Goal: Task Accomplishment & Management: Manage account settings

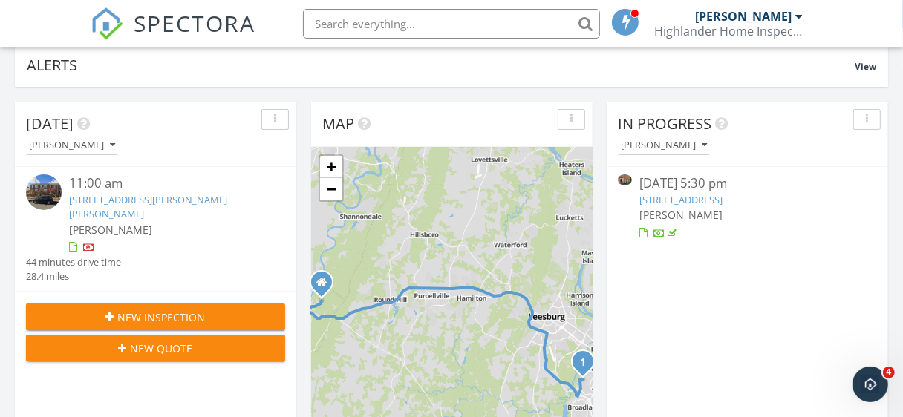
scroll to position [149, 0]
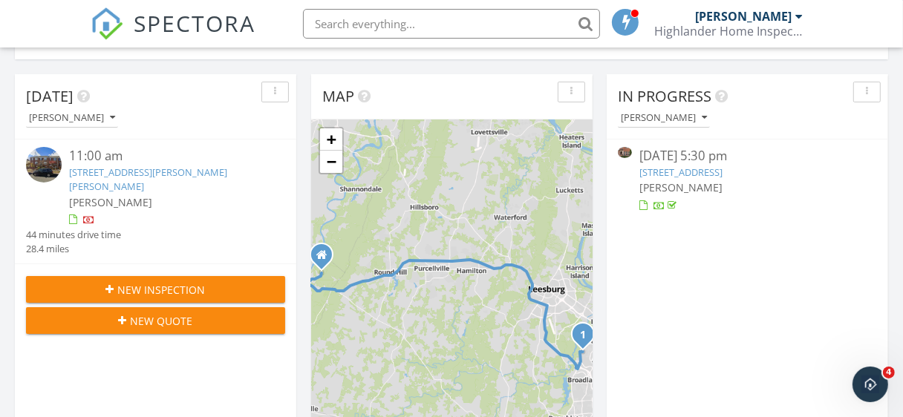
click at [131, 177] on link "20393 Hartwell St, Ashburn, Va 20147" at bounding box center [148, 179] width 158 height 27
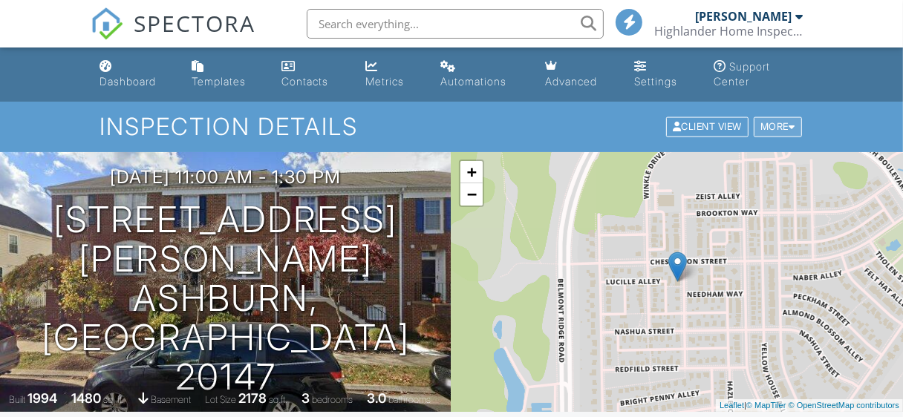
click at [792, 126] on div at bounding box center [792, 128] width 7 height 10
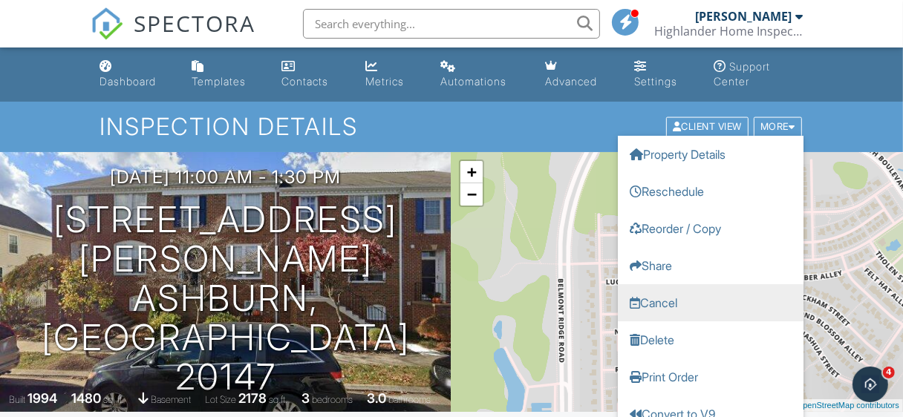
click at [668, 304] on link "Cancel" at bounding box center [711, 302] width 186 height 37
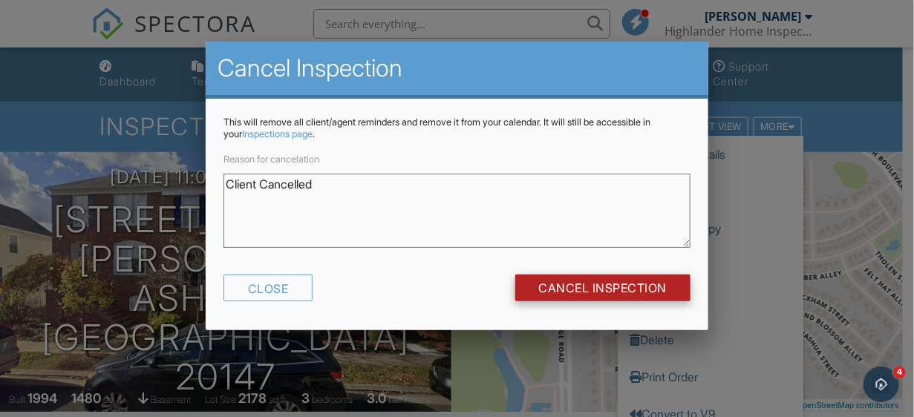
type textarea "Client Cancelled"
click at [561, 287] on input "Cancel Inspection" at bounding box center [603, 288] width 176 height 27
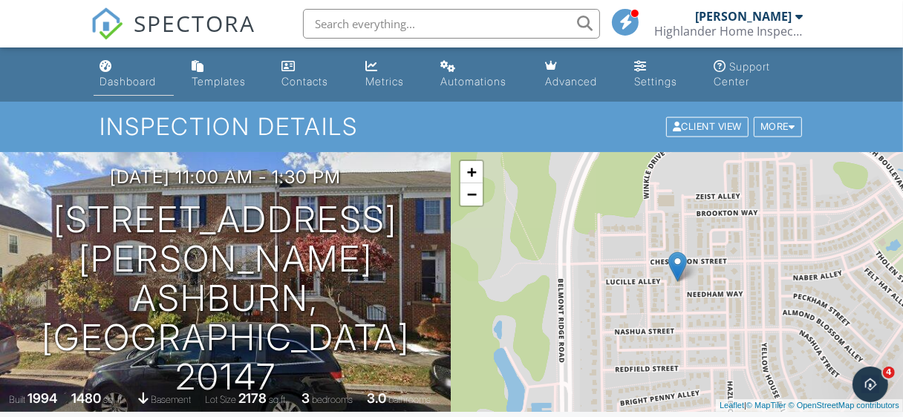
click at [121, 73] on link "Dashboard" at bounding box center [134, 74] width 80 height 42
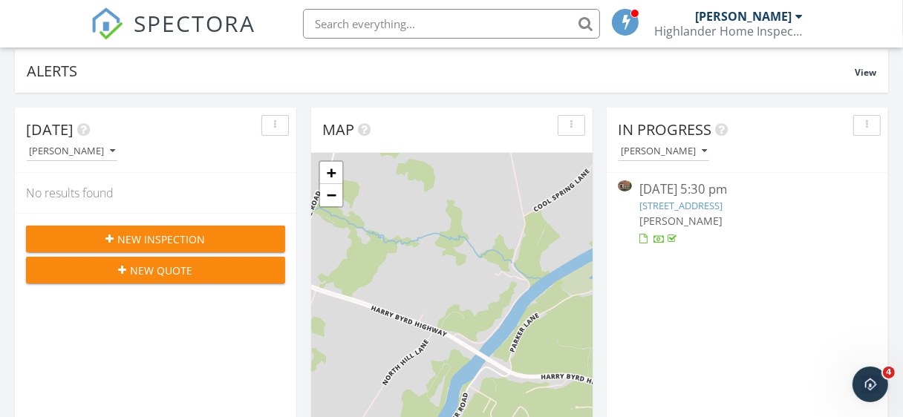
scroll to position [149, 0]
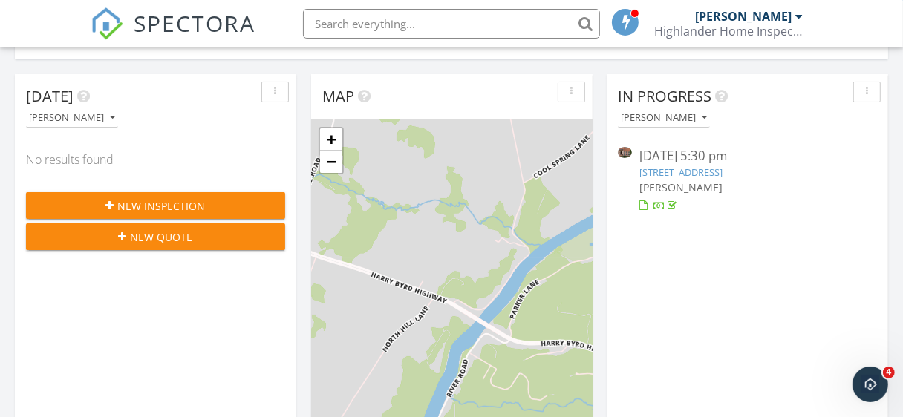
click at [716, 169] on link "9587 Wheats Way, Manassas Park, Va 20111" at bounding box center [680, 172] width 83 height 13
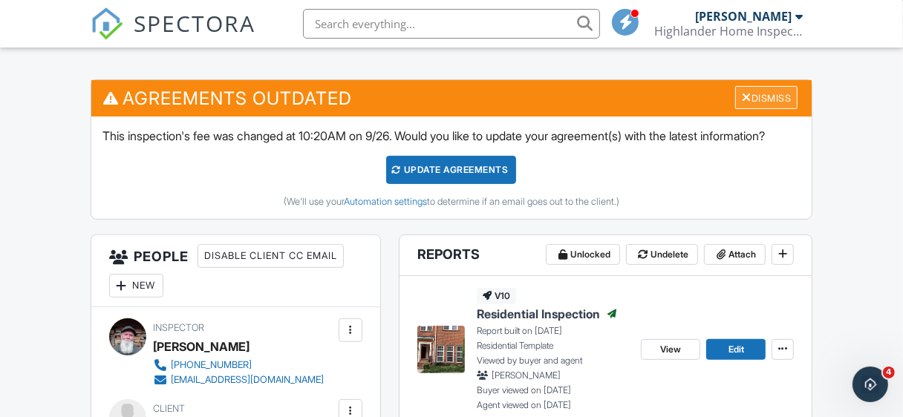
click at [775, 96] on div "Dismiss" at bounding box center [766, 97] width 62 height 23
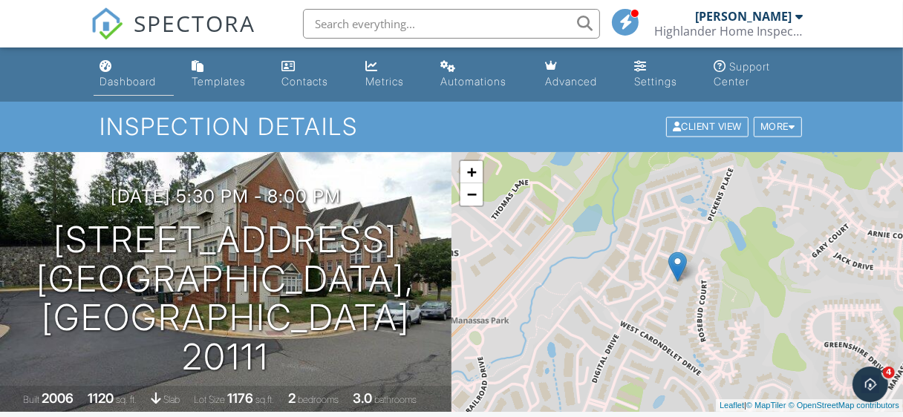
click at [108, 71] on link "Dashboard" at bounding box center [134, 74] width 80 height 42
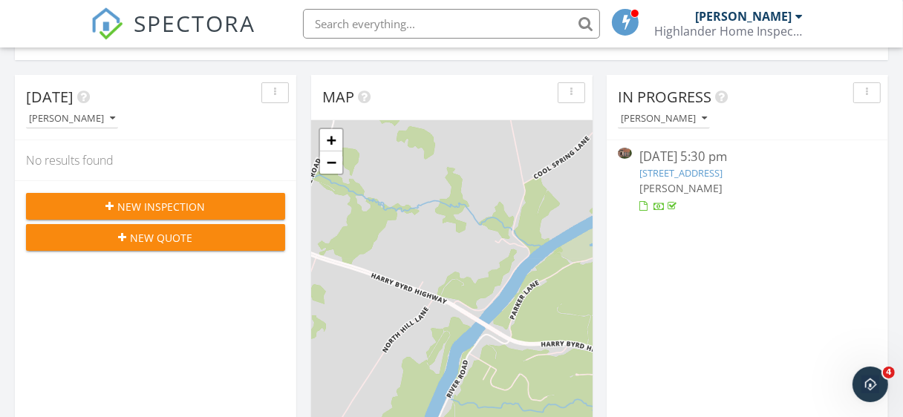
scroll to position [149, 0]
click at [872, 91] on div "button" at bounding box center [867, 92] width 14 height 10
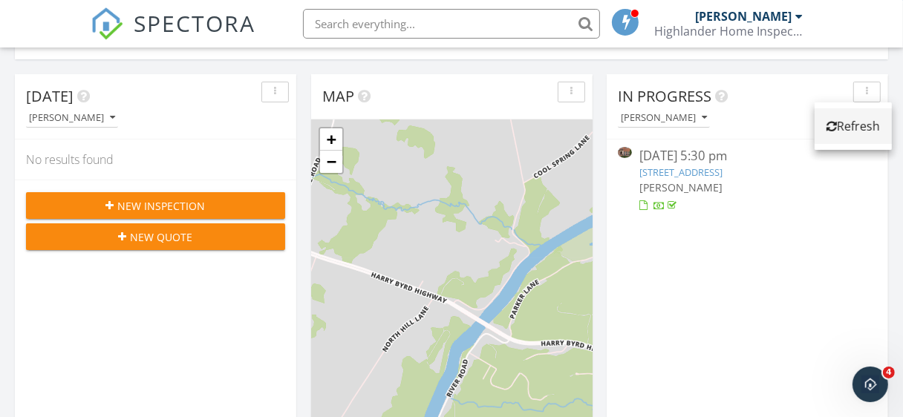
click at [862, 126] on div "Refresh" at bounding box center [853, 126] width 53 height 18
click at [683, 178] on link "9587 Wheats Way, Manassas Park, Va 20111" at bounding box center [680, 172] width 83 height 13
